Goal: Information Seeking & Learning: Learn about a topic

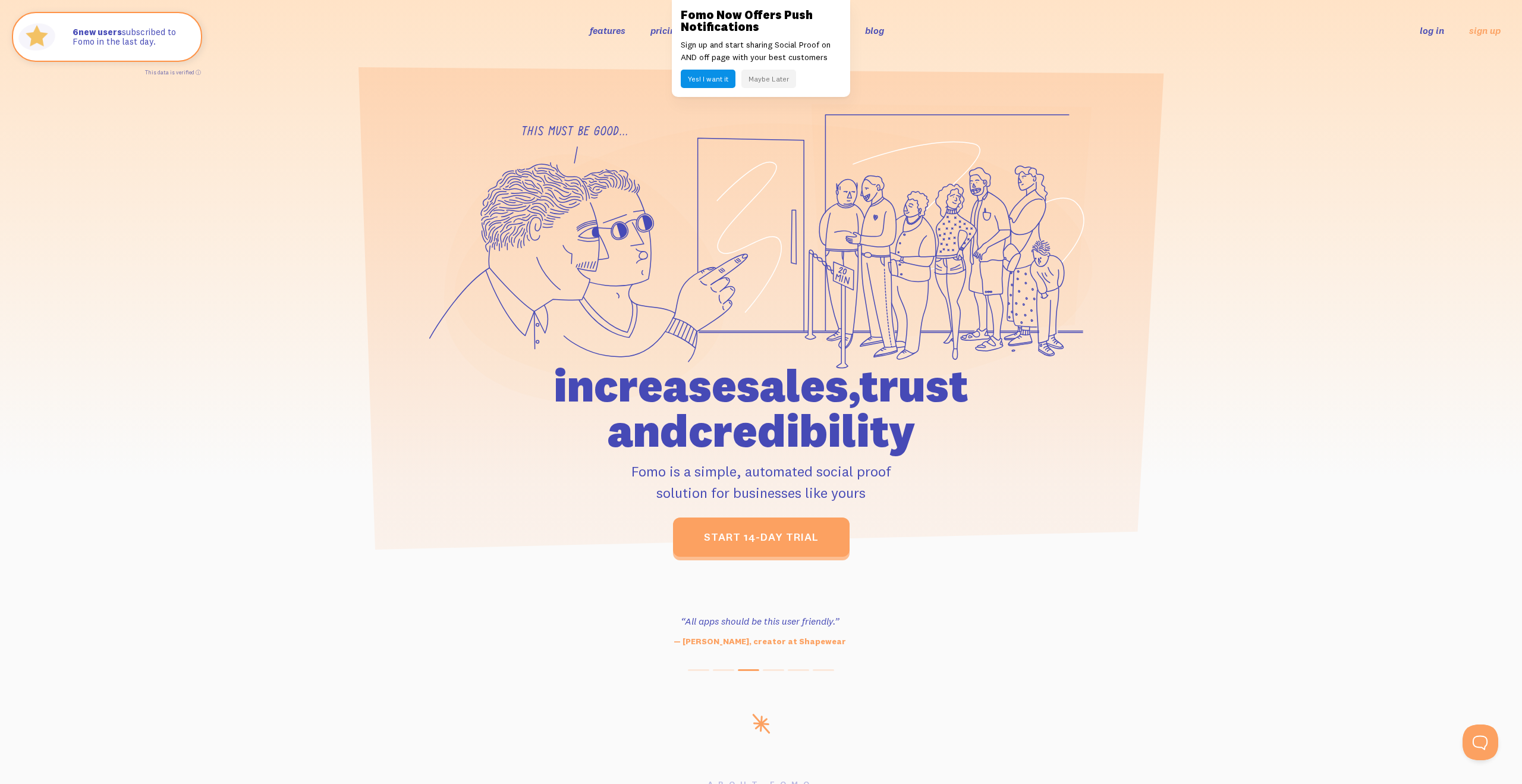
click at [779, 85] on button "Maybe Later" at bounding box center [768, 79] width 54 height 19
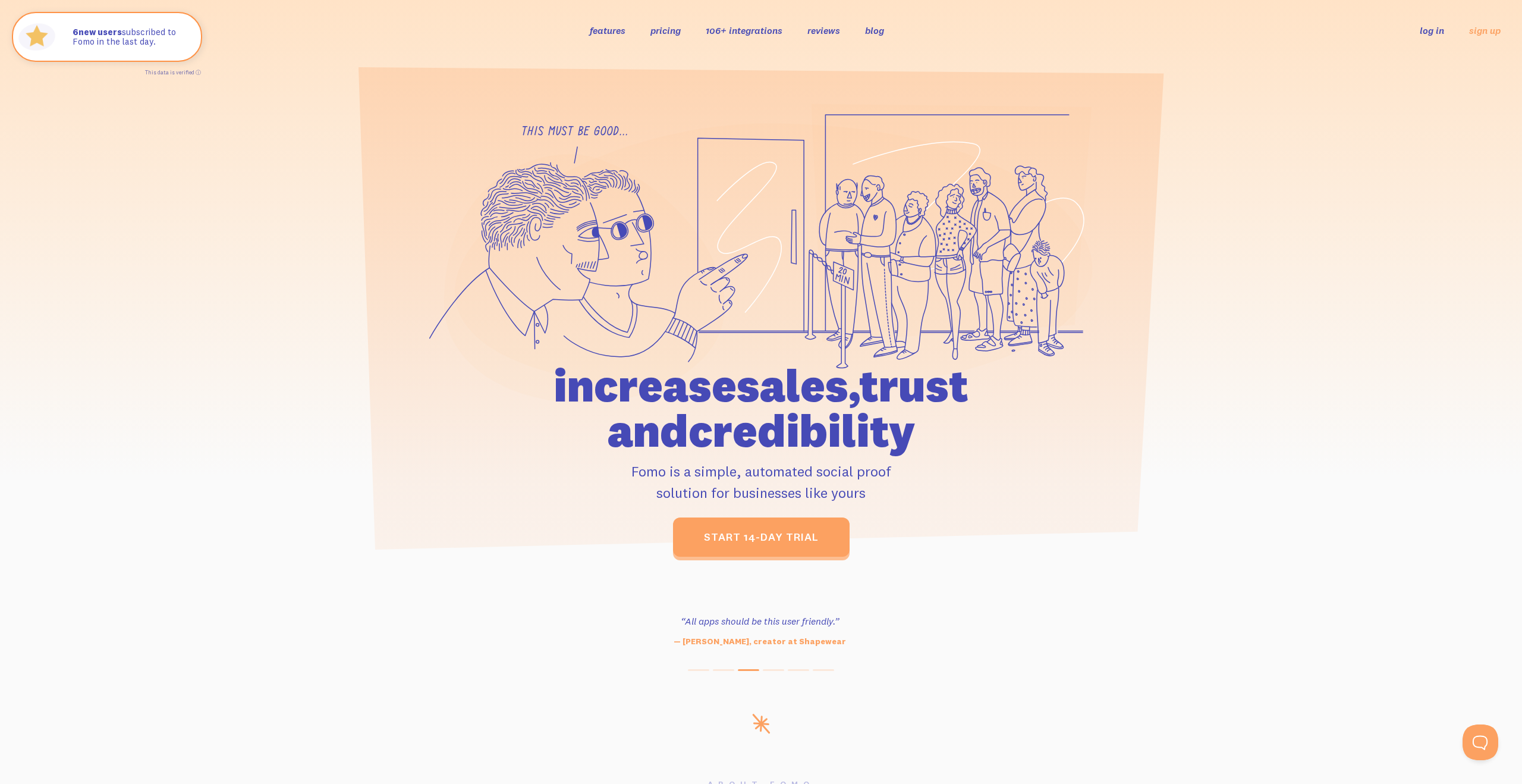
click at [669, 32] on link "pricing" at bounding box center [666, 31] width 31 height 12
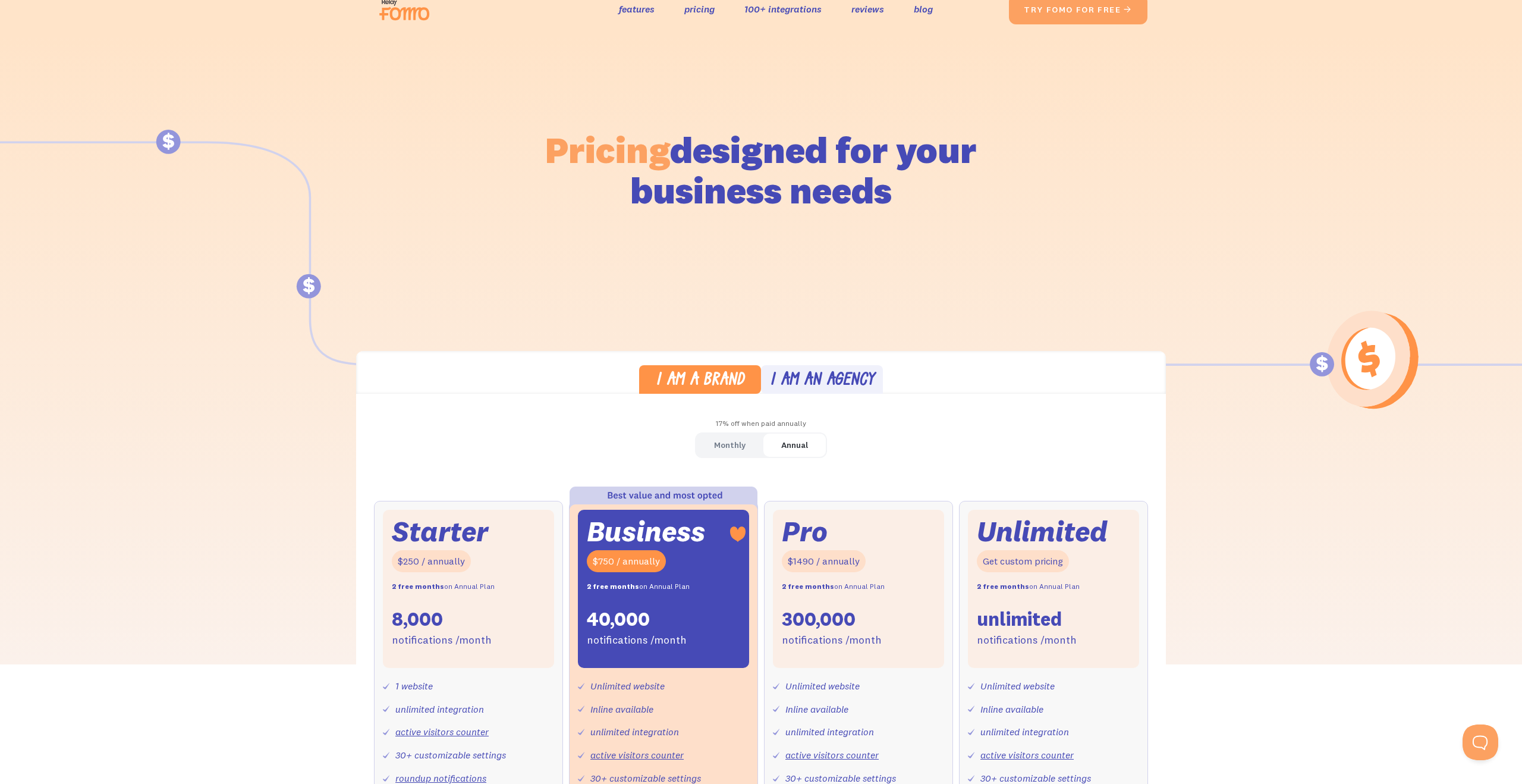
scroll to position [14, 0]
click at [831, 376] on div "I am an agency" at bounding box center [823, 382] width 105 height 17
click at [719, 388] on div "I am a brand" at bounding box center [700, 382] width 89 height 17
click at [828, 386] on div "I am an agency" at bounding box center [823, 382] width 105 height 17
click at [721, 392] on link "I am a brand" at bounding box center [700, 381] width 122 height 30
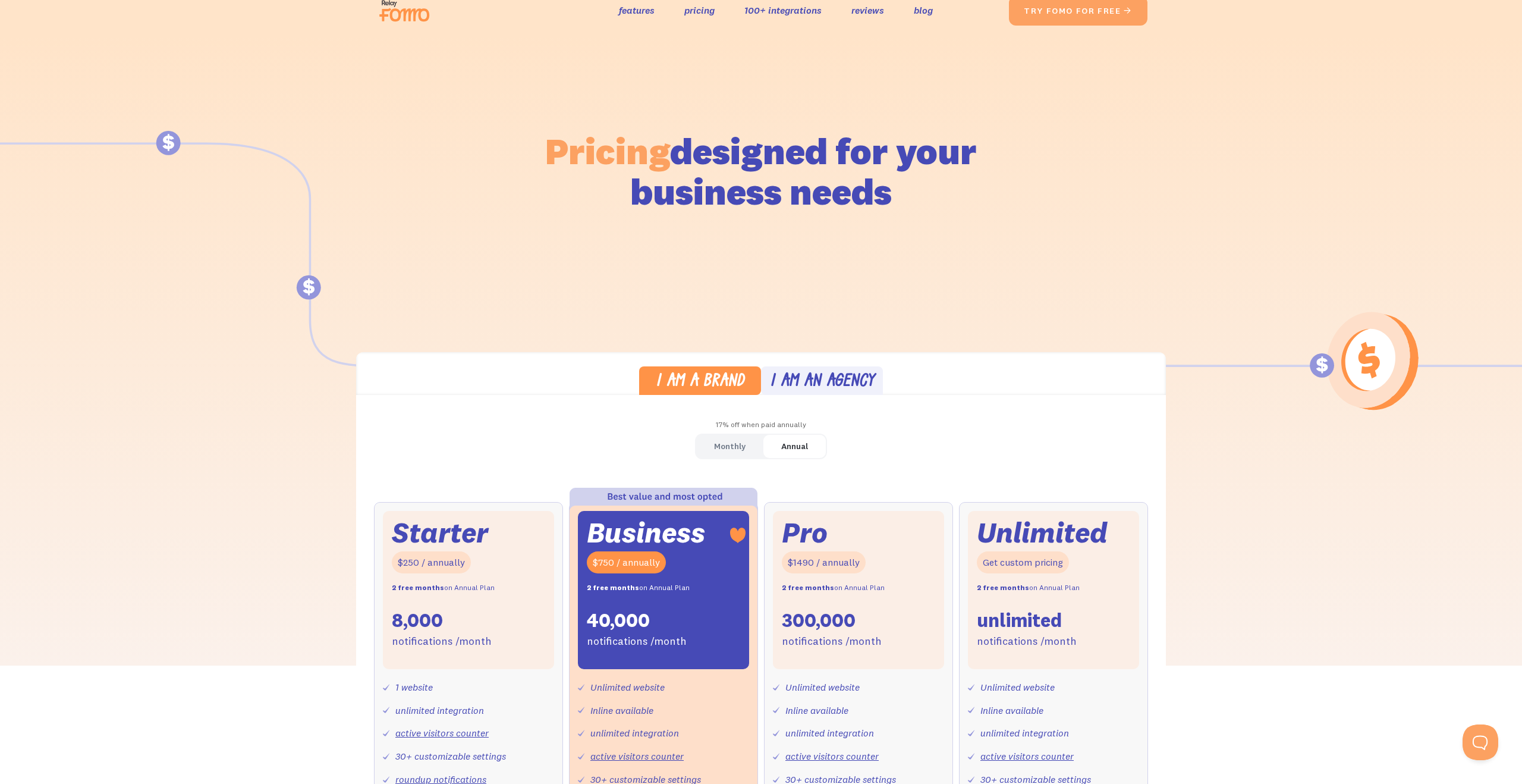
click at [852, 374] on div "I am an agency" at bounding box center [823, 382] width 105 height 17
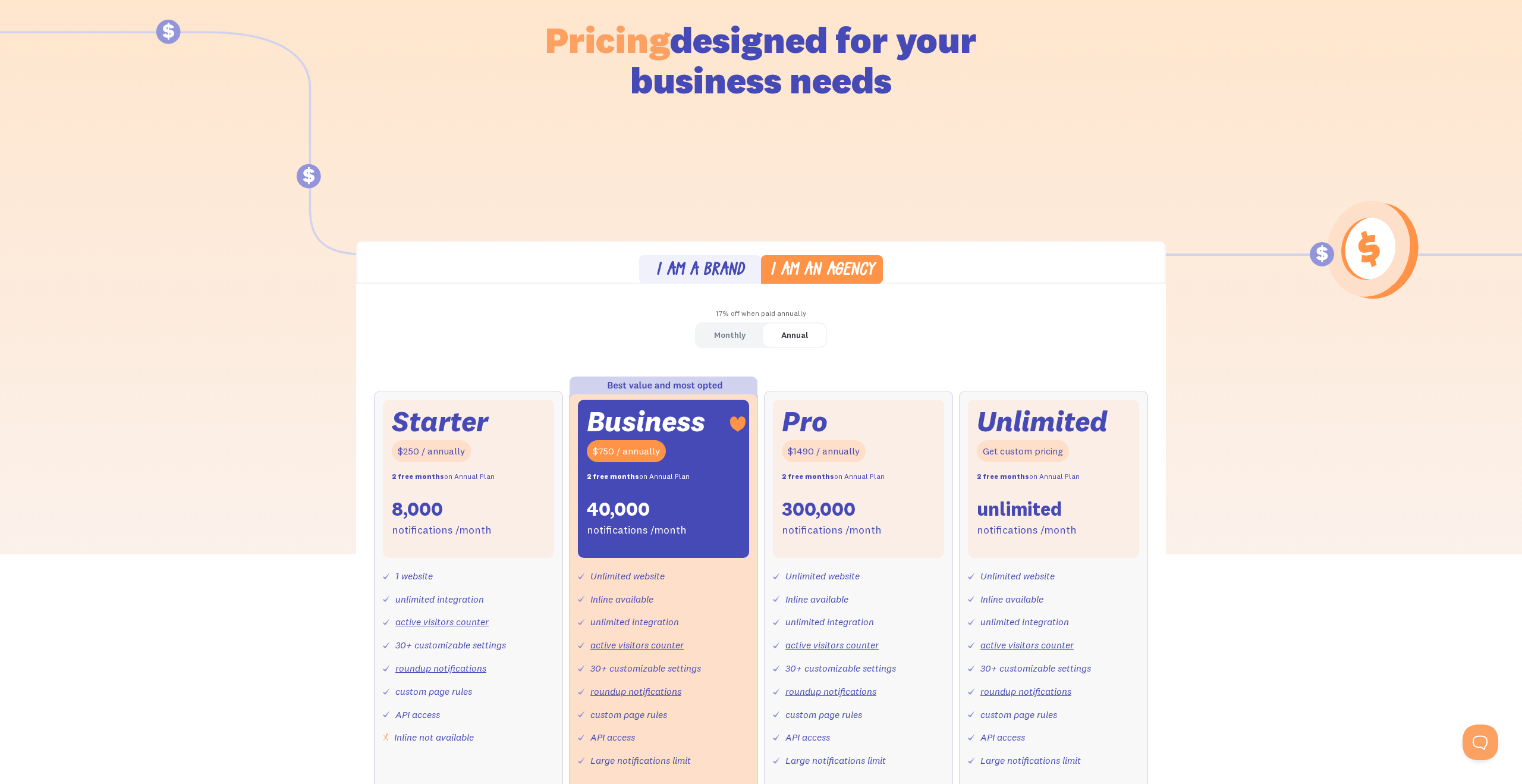
scroll to position [125, 0]
click at [695, 270] on div "I am a brand" at bounding box center [700, 270] width 89 height 17
click at [842, 273] on div "I am an agency" at bounding box center [823, 270] width 105 height 17
click at [727, 265] on div "I am a brand" at bounding box center [700, 270] width 89 height 17
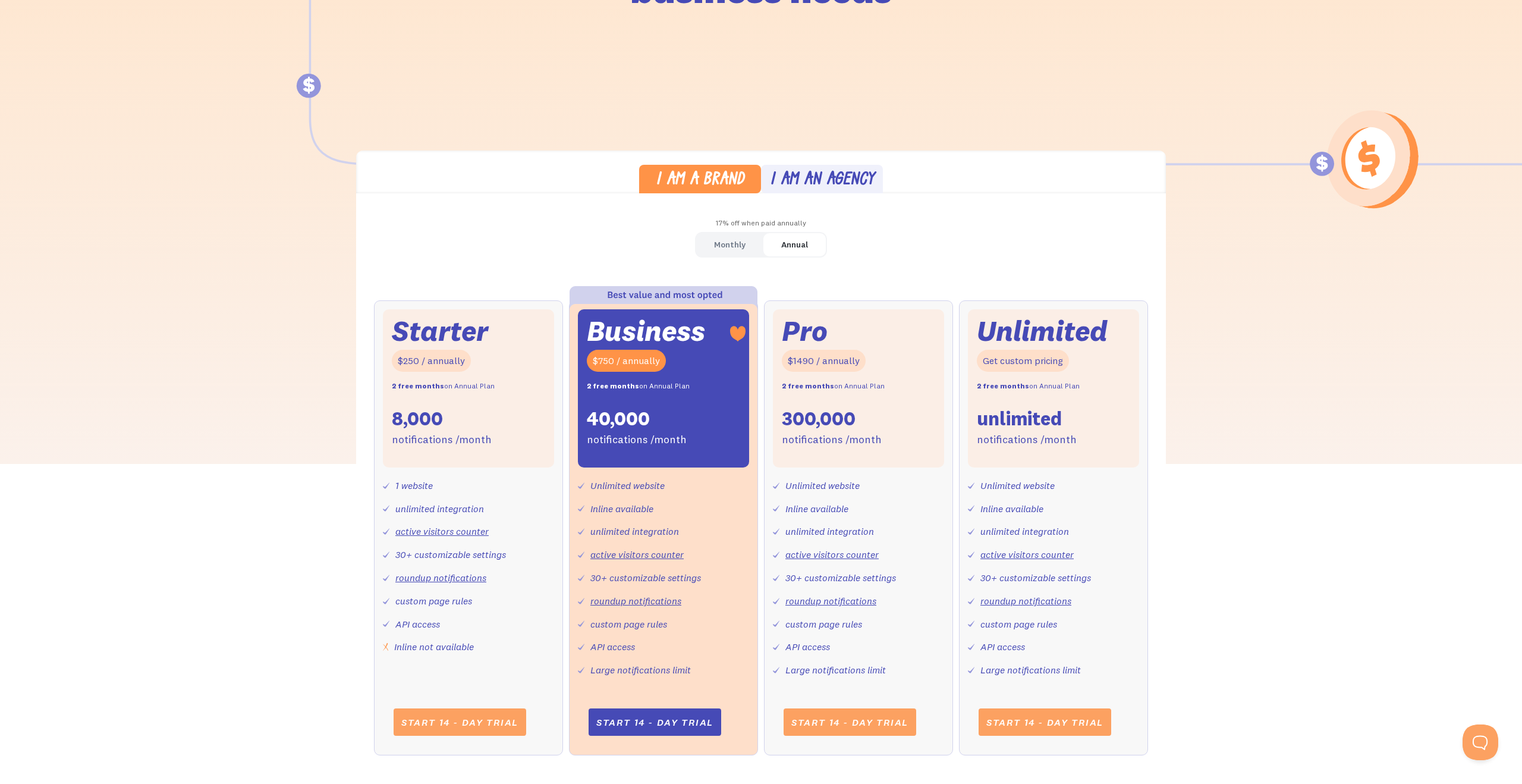
scroll to position [0, 0]
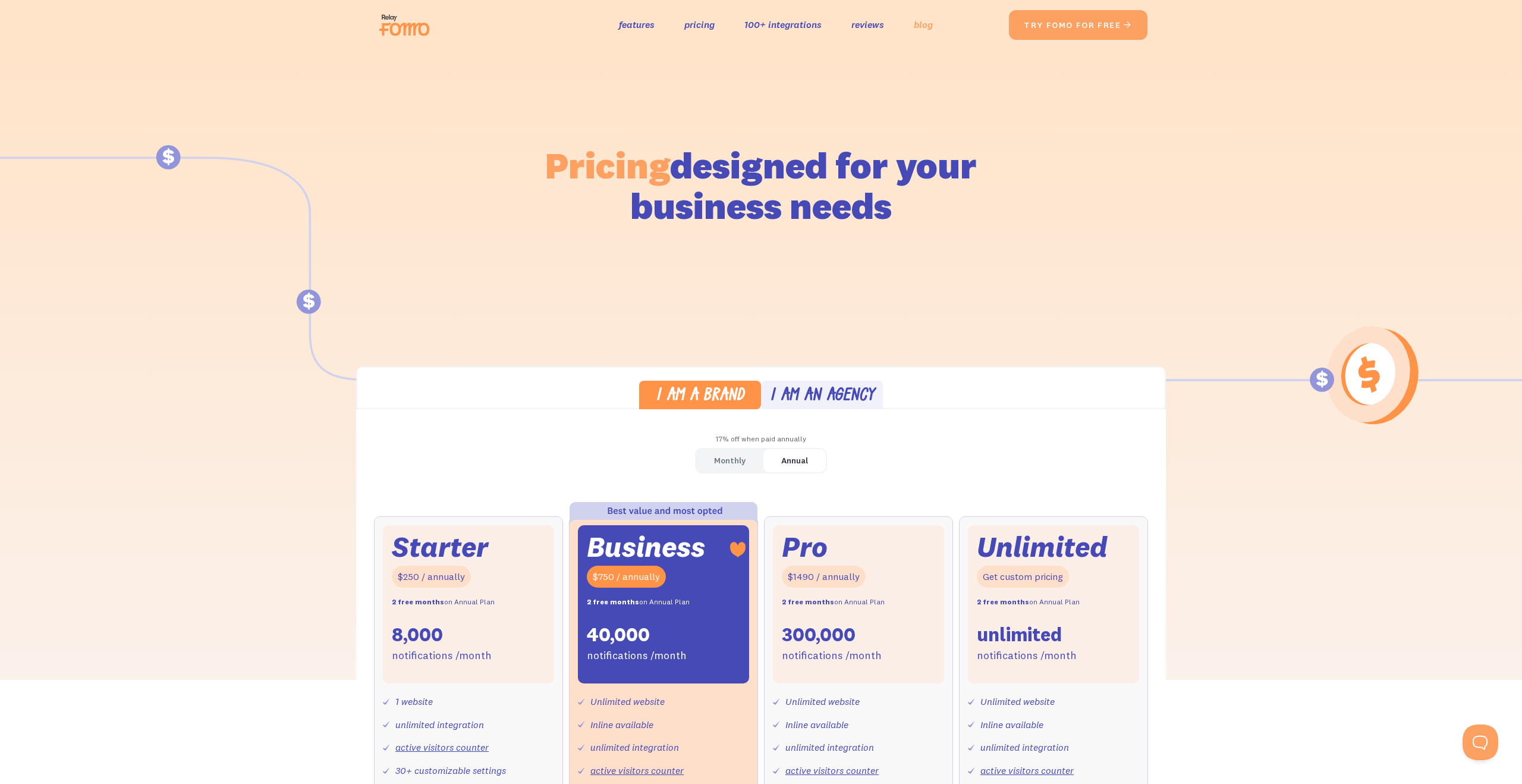
click at [920, 28] on link "blog" at bounding box center [923, 24] width 19 height 17
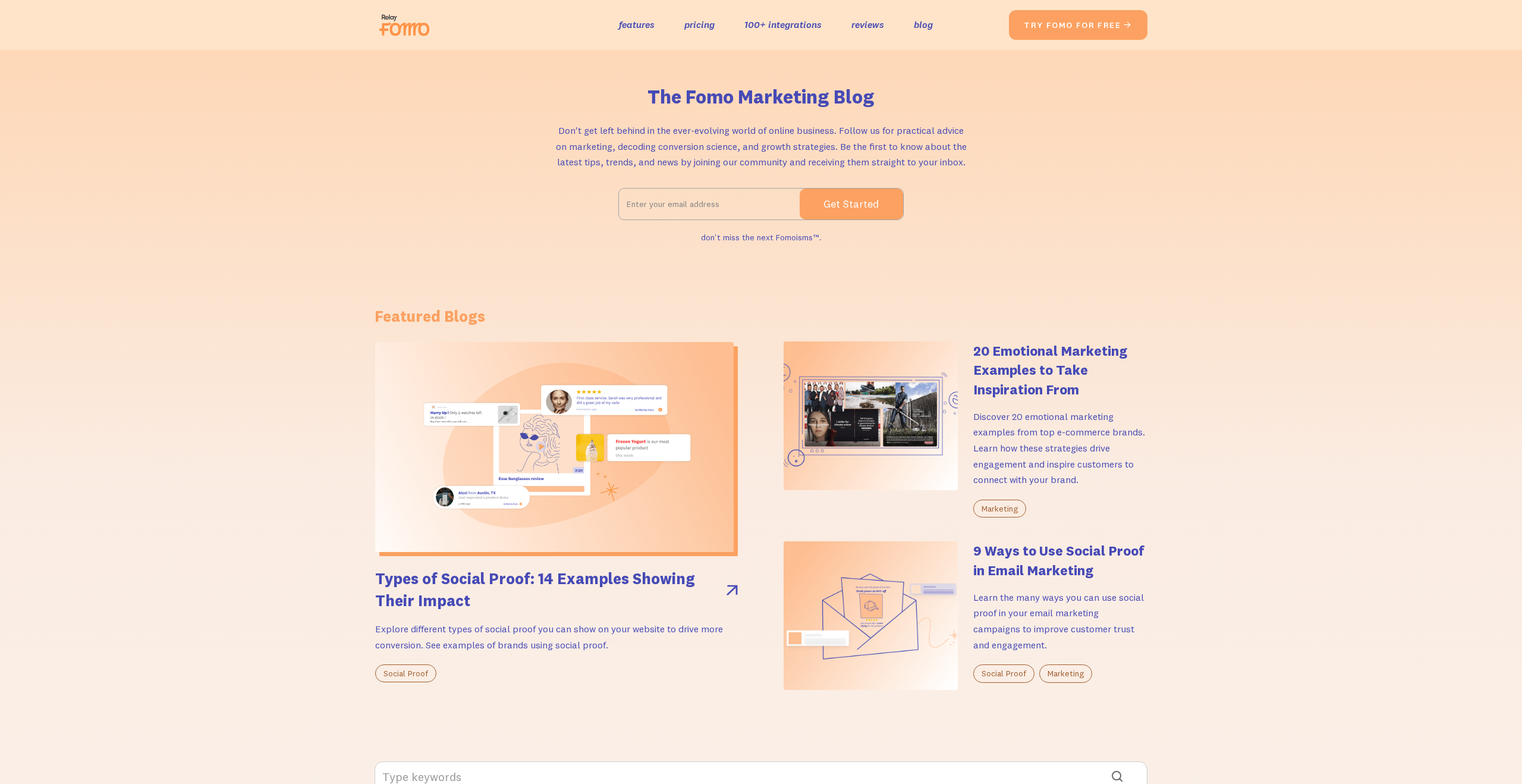
click at [1004, 359] on h4 "20 Emotional Marketing Examples to Take Inspiration From" at bounding box center [1060, 370] width 175 height 57
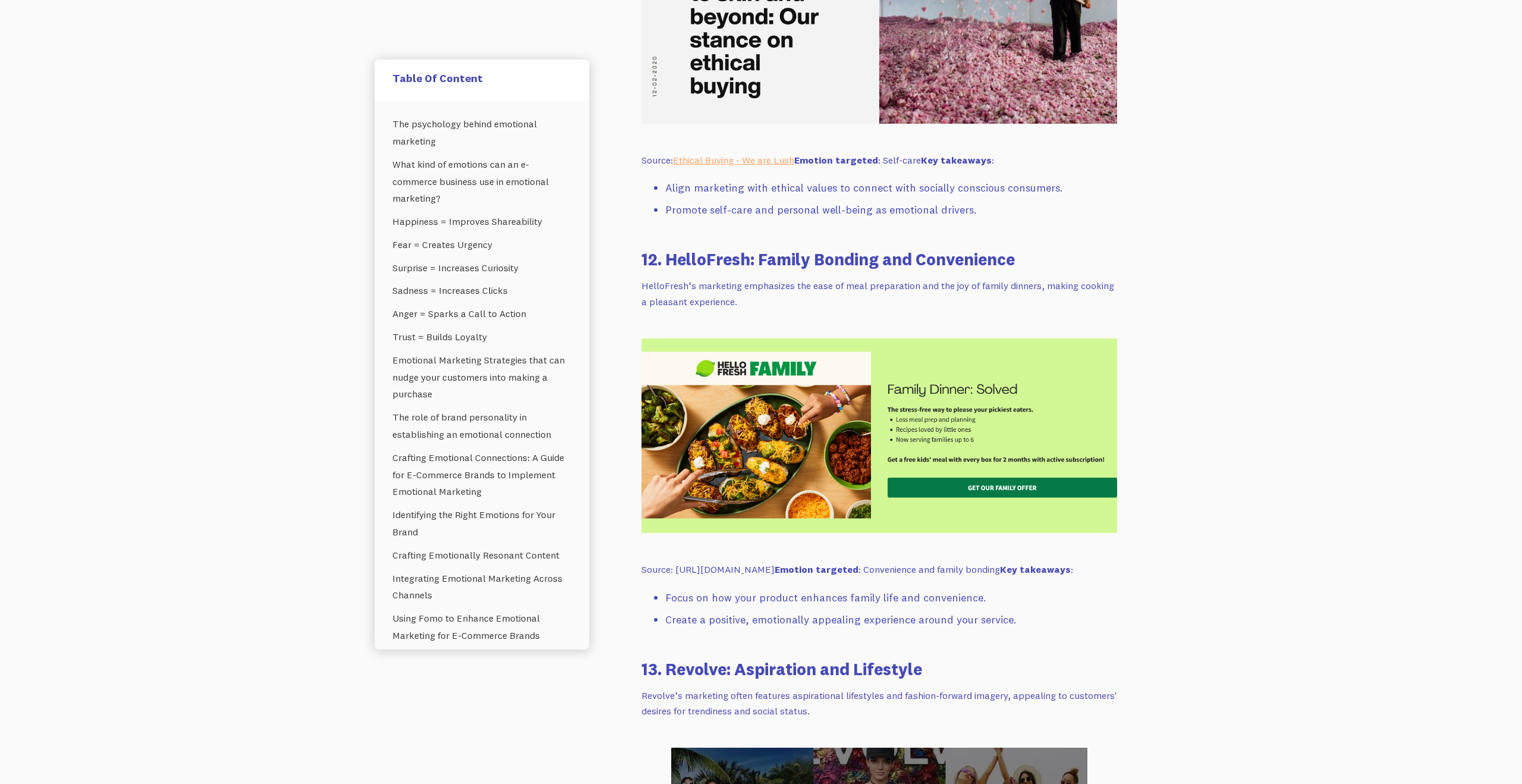
scroll to position [10019, 0]
